Goal: Task Accomplishment & Management: Use online tool/utility

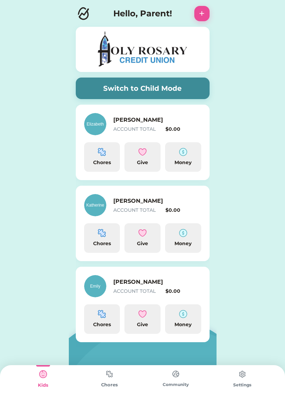
click at [164, 90] on button "Switch to Child Mode" at bounding box center [143, 88] width 134 height 22
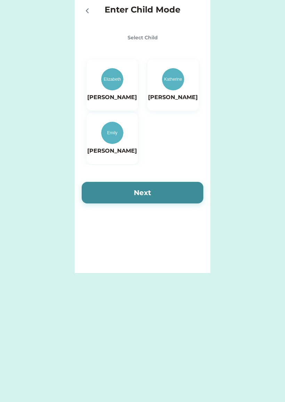
click at [113, 135] on img at bounding box center [112, 133] width 22 height 22
click at [157, 189] on button "Next" at bounding box center [143, 193] width 122 height 22
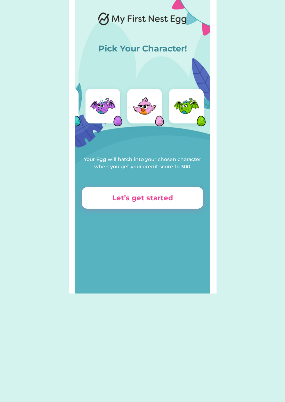
scroll to position [0, 47]
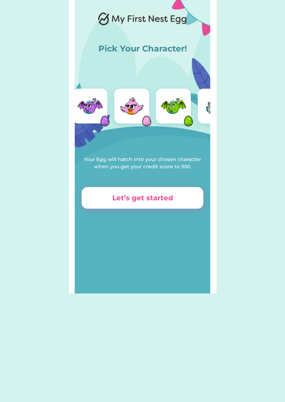
click at [177, 111] on img at bounding box center [173, 106] width 28 height 28
click at [101, 203] on button "Let’s get started" at bounding box center [143, 198] width 122 height 22
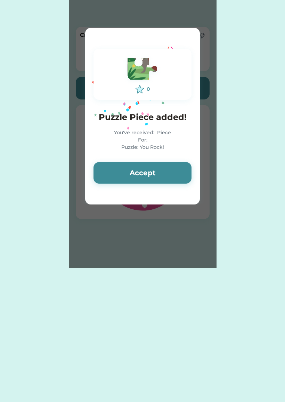
click at [110, 178] on button "Accept" at bounding box center [142, 173] width 98 height 22
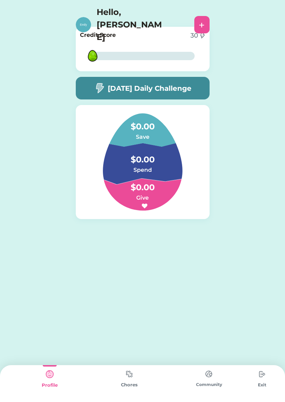
click at [129, 92] on h5 "[DATE] Daily Challenge" at bounding box center [150, 88] width 84 height 10
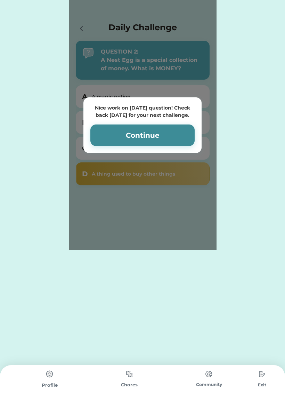
click at [142, 130] on button "Continue" at bounding box center [142, 135] width 104 height 22
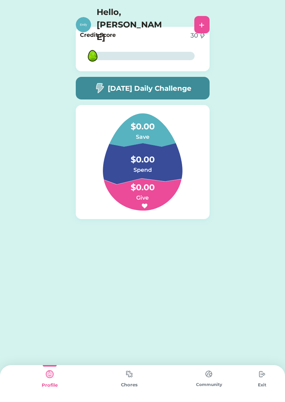
click at [132, 373] on img at bounding box center [129, 374] width 14 height 14
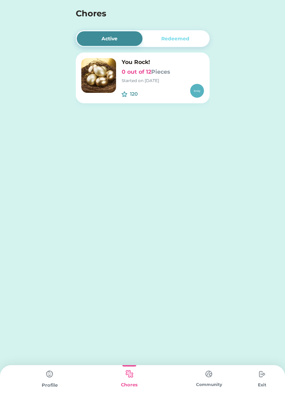
click at [185, 89] on div "120 $" at bounding box center [163, 91] width 82 height 14
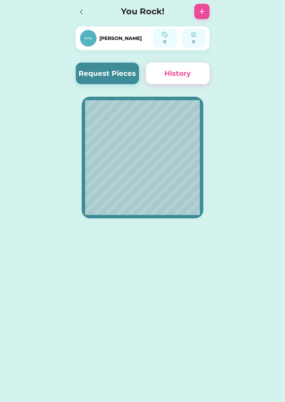
click at [112, 68] on button "Request Pieces" at bounding box center [108, 74] width 64 height 22
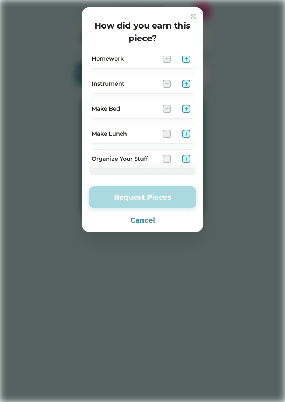
scroll to position [231, 0]
click at [3, 396] on div at bounding box center [142, 201] width 285 height 402
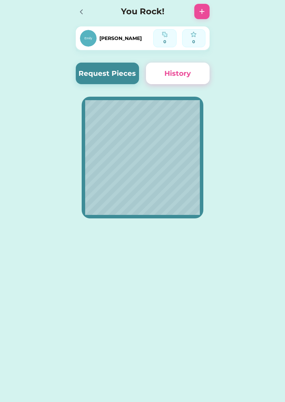
click at [105, 81] on button "Request Pieces" at bounding box center [108, 74] width 64 height 22
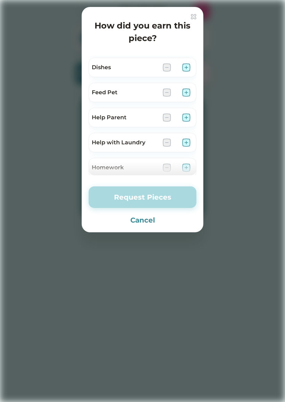
scroll to position [123, 0]
click at [185, 90] on img at bounding box center [186, 92] width 8 height 8
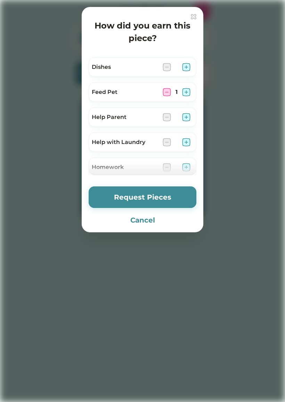
click at [174, 197] on button "Request Pieces" at bounding box center [143, 197] width 108 height 22
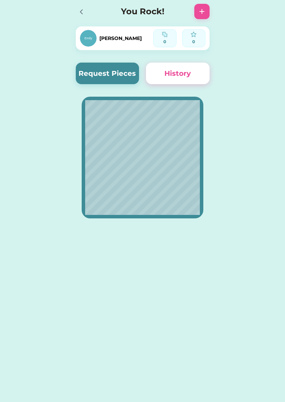
click at [107, 73] on button "Request Pieces" at bounding box center [108, 74] width 64 height 22
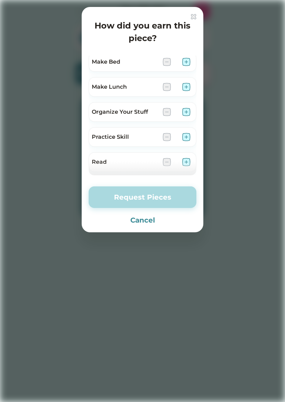
scroll to position [279, 0]
click at [187, 159] on img at bounding box center [186, 161] width 8 height 8
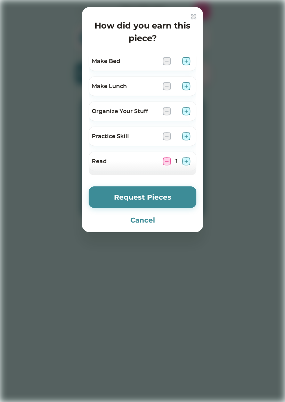
click at [175, 196] on button "Request Pieces" at bounding box center [143, 197] width 108 height 22
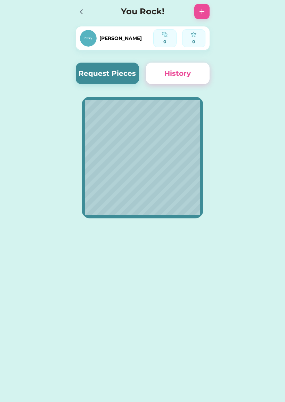
click at [0, 294] on div "Enter Child Mode Select Child Elizabeth Katherine Emily Next Active Redeemed Yo…" at bounding box center [142, 201] width 285 height 402
click at [108, 67] on button "Request Pieces" at bounding box center [108, 74] width 64 height 22
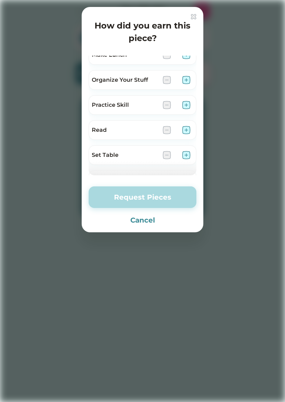
scroll to position [319, 0]
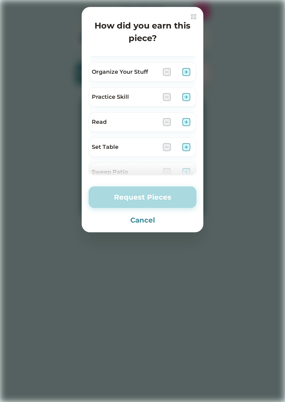
click at [189, 121] on img at bounding box center [186, 122] width 8 height 8
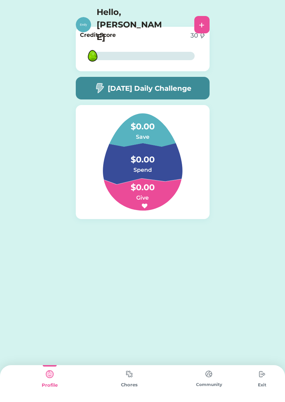
click at [132, 380] on img at bounding box center [129, 374] width 14 height 14
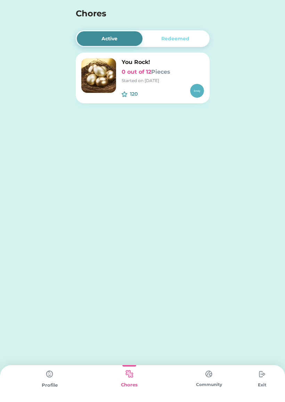
click at [150, 76] on div "You Rock! 0 out of 12 Pieces Started on 9/10/25" at bounding box center [163, 71] width 82 height 26
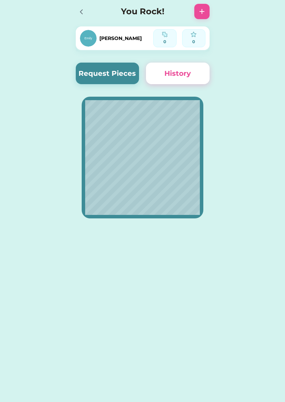
click at [117, 71] on button "Request Pieces" at bounding box center [108, 74] width 64 height 22
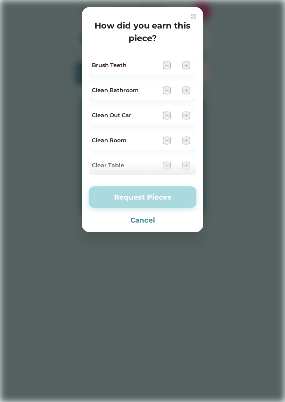
click at [186, 140] on img at bounding box center [186, 140] width 8 height 8
click at [191, 19] on img at bounding box center [194, 17] width 6 height 6
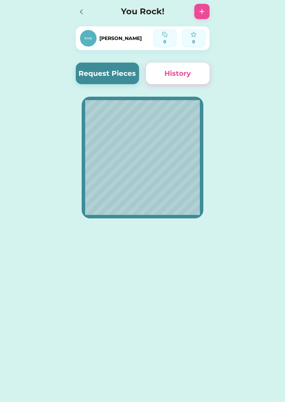
click at [189, 77] on button "History" at bounding box center [178, 74] width 64 height 22
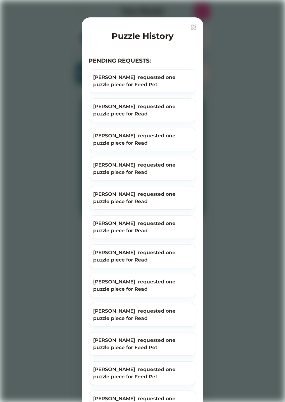
click at [152, 84] on div "[PERSON_NAME] requested one puzzle piece for Feed Pet" at bounding box center [142, 81] width 99 height 15
click at [171, 83] on div "[PERSON_NAME] requested one puzzle piece for Feed Pet" at bounding box center [142, 81] width 99 height 15
click at [173, 80] on div "[PERSON_NAME] requested one puzzle piece for Feed Pet" at bounding box center [142, 81] width 99 height 15
click at [176, 93] on div "[PERSON_NAME] requested one puzzle piece for Feed Pet" at bounding box center [143, 83] width 108 height 29
click at [193, 29] on img at bounding box center [194, 27] width 6 height 6
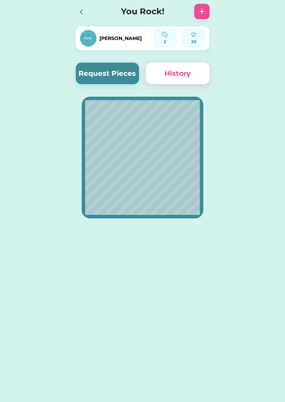
click at [237, 271] on div "Active Redeemed You Rock! 2 out of 12 Pieces Started on 9/10/25 120 $ Emily 2 2…" at bounding box center [142, 201] width 285 height 402
click at [167, 41] on div "2" at bounding box center [165, 42] width 18 height 6
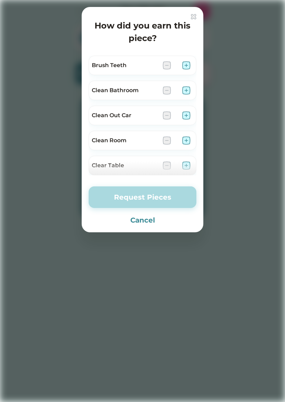
click at [161, 36] on h4 "How did you earn this piece?" at bounding box center [143, 31] width 108 height 25
click at [139, 223] on button "Cancel" at bounding box center [143, 220] width 108 height 10
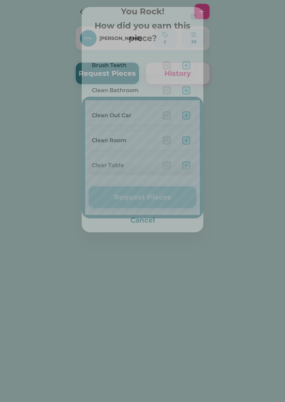
click at [140, 224] on button "Cancel" at bounding box center [143, 220] width 108 height 10
click at [142, 223] on button "Cancel" at bounding box center [143, 220] width 108 height 10
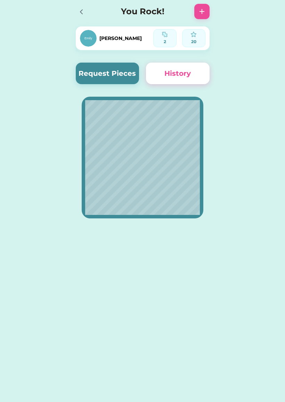
click at [110, 77] on button "Request Pieces" at bounding box center [108, 74] width 64 height 22
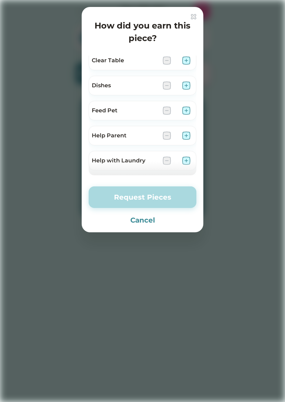
scroll to position [105, 0]
click at [184, 109] on img at bounding box center [186, 110] width 8 height 8
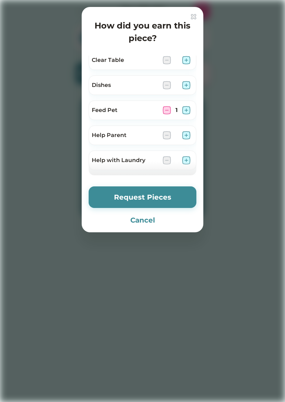
click at [162, 198] on button "Request Pieces" at bounding box center [143, 197] width 108 height 22
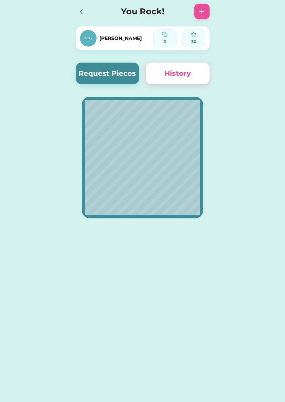
click at [205, 8] on img at bounding box center [202, 11] width 8 height 8
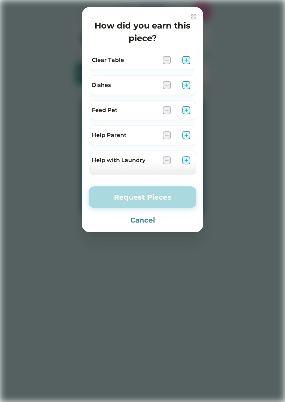
click at [140, 222] on button "Cancel" at bounding box center [143, 220] width 108 height 10
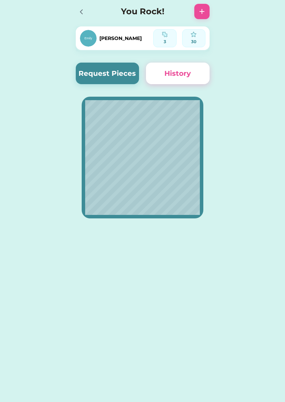
click at [183, 80] on button "History" at bounding box center [178, 74] width 64 height 22
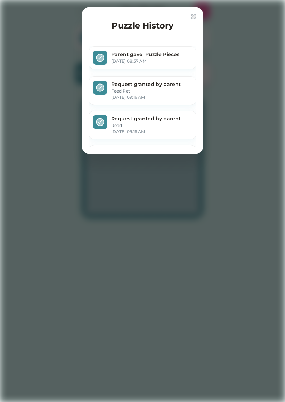
click at [191, 17] on img at bounding box center [194, 17] width 6 height 6
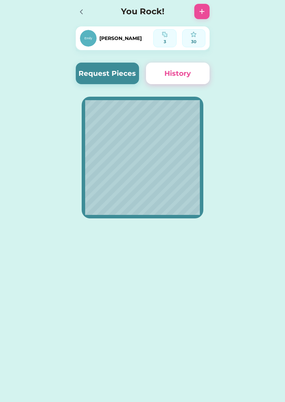
click at [162, 35] on img at bounding box center [165, 35] width 6 height 6
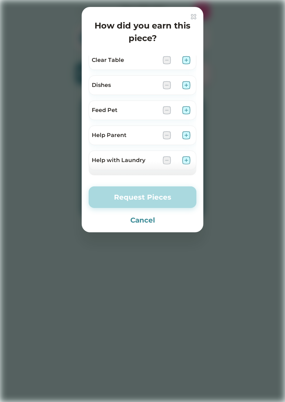
click at [195, 14] on img at bounding box center [194, 17] width 6 height 6
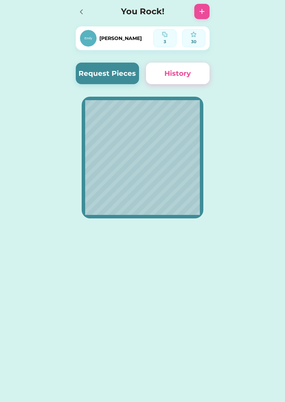
click at [195, 36] on img at bounding box center [194, 35] width 6 height 6
click at [203, 15] on img at bounding box center [202, 11] width 8 height 8
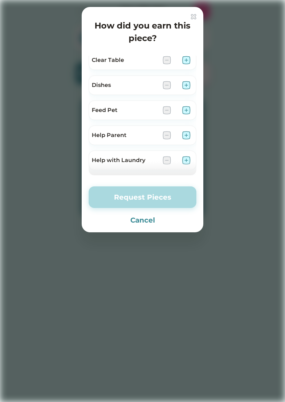
click at [199, 16] on div "How did you earn this piece? Brush Teeth Clean Bathroom Clean Out Car Clean Roo…" at bounding box center [143, 119] width 122 height 225
click at [195, 15] on img at bounding box center [194, 17] width 6 height 6
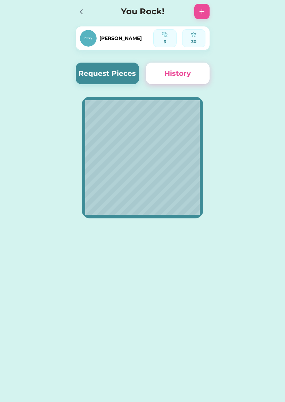
click at [85, 37] on img at bounding box center [88, 38] width 17 height 17
click at [8, 245] on div "Active Redeemed You Rock! 3 out of 12 Pieces Started on 9/10/25 120 $ Emily 3 3…" at bounding box center [142, 201] width 285 height 402
click at [104, 69] on button "Request Pieces" at bounding box center [108, 74] width 64 height 22
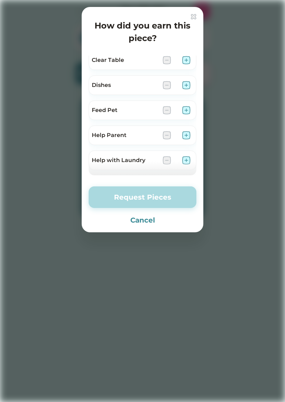
click at [187, 110] on img at bounding box center [186, 110] width 8 height 8
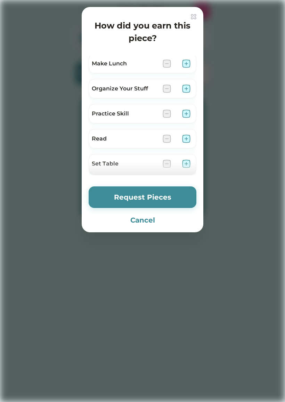
scroll to position [311, 0]
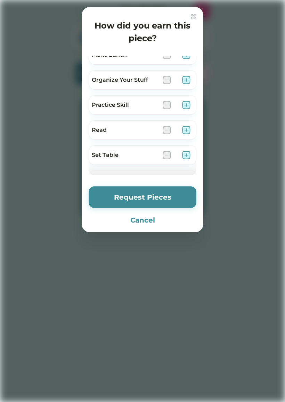
click at [187, 127] on img at bounding box center [186, 130] width 8 height 8
click at [177, 194] on button "Request Pieces" at bounding box center [143, 197] width 108 height 22
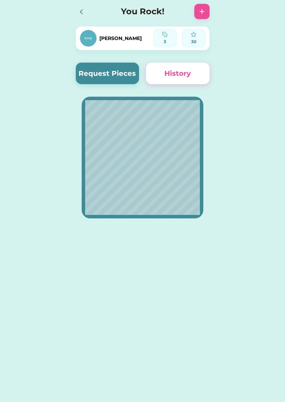
click at [88, 15] on div at bounding box center [83, 11] width 15 height 15
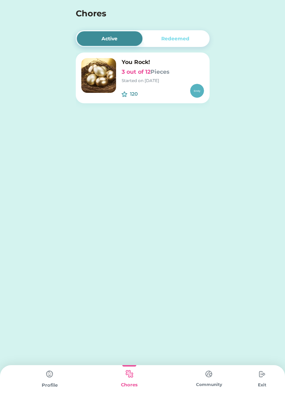
click at [195, 41] on div "Redeemed" at bounding box center [175, 38] width 66 height 15
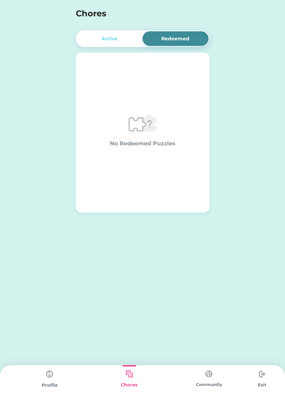
click at [115, 36] on div "Active" at bounding box center [109, 38] width 16 height 7
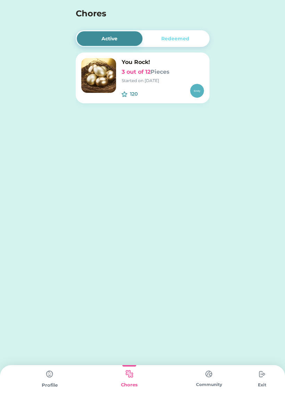
click at [43, 380] on img at bounding box center [50, 374] width 14 height 14
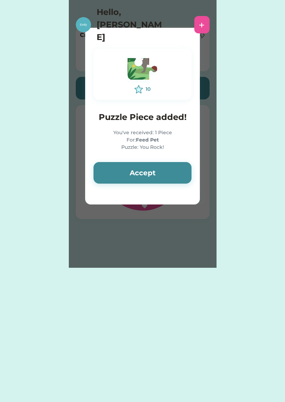
click at [106, 177] on button "Accept" at bounding box center [142, 173] width 98 height 22
click at [102, 172] on button "Accept" at bounding box center [142, 173] width 98 height 22
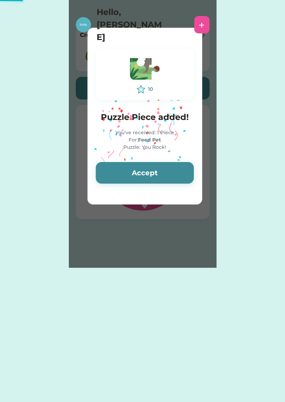
click at [136, 176] on button "Accept" at bounding box center [145, 173] width 98 height 22
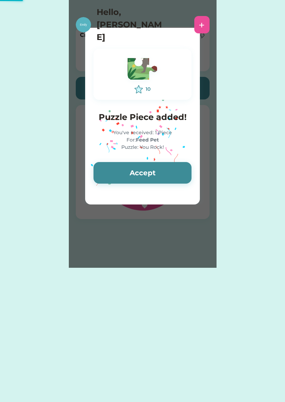
click at [127, 171] on button "Accept" at bounding box center [142, 173] width 98 height 22
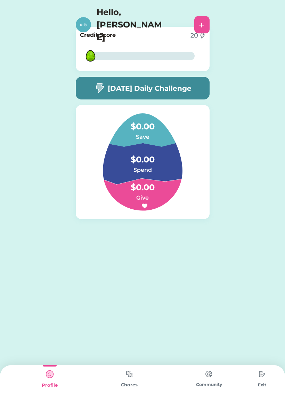
click at [131, 378] on img at bounding box center [129, 374] width 14 height 14
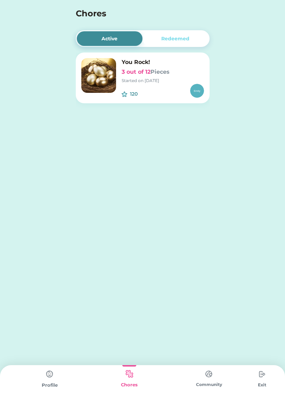
click at [150, 68] on h6 "3 out of 12 Pieces" at bounding box center [163, 72] width 82 height 8
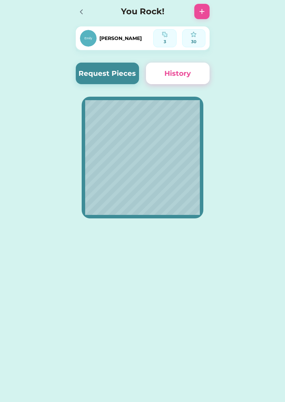
click at [80, 15] on icon at bounding box center [81, 12] width 8 height 8
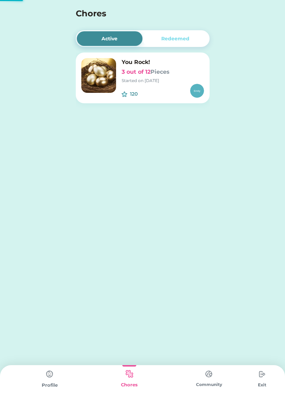
click at [41, 387] on div "Profile" at bounding box center [50, 385] width 80 height 7
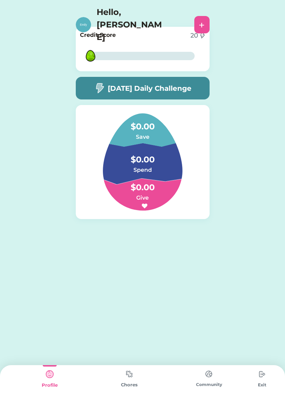
click at [134, 377] on img at bounding box center [129, 374] width 14 height 14
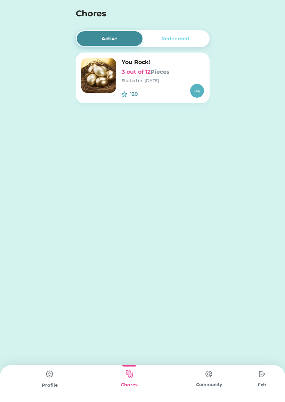
click at [56, 378] on img at bounding box center [50, 374] width 14 height 14
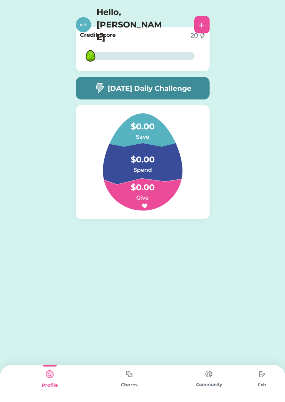
click at [190, 97] on div "[DATE] Daily Challenge" at bounding box center [143, 88] width 134 height 23
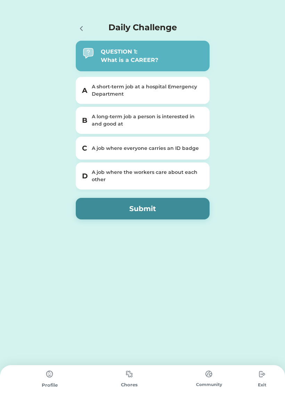
click at [153, 118] on div "A long-term job a person is interested in and good at" at bounding box center [147, 120] width 110 height 15
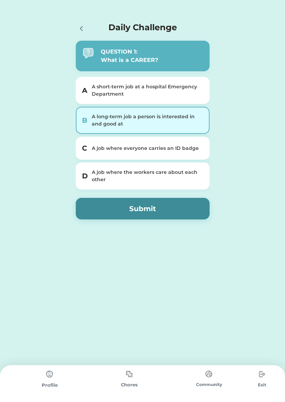
click at [188, 201] on button "Submit" at bounding box center [143, 209] width 134 height 22
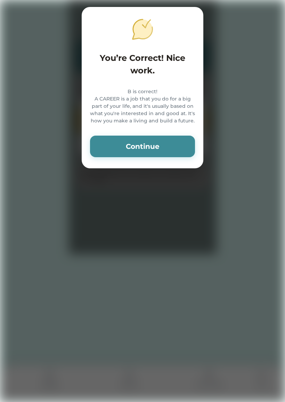
click at [176, 156] on button "Continue" at bounding box center [142, 147] width 105 height 22
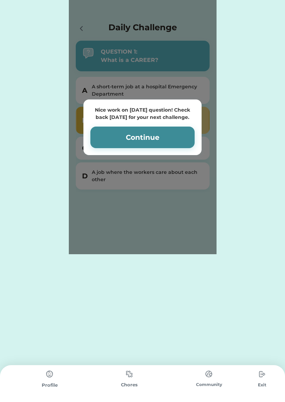
click at [191, 145] on button "Continue" at bounding box center [142, 137] width 104 height 22
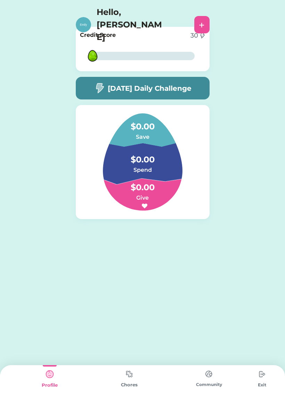
click at [125, 374] on img at bounding box center [129, 374] width 14 height 14
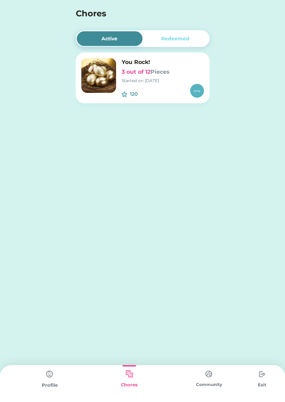
click at [92, 80] on img at bounding box center [98, 75] width 35 height 35
